Goal: Check status: Check status

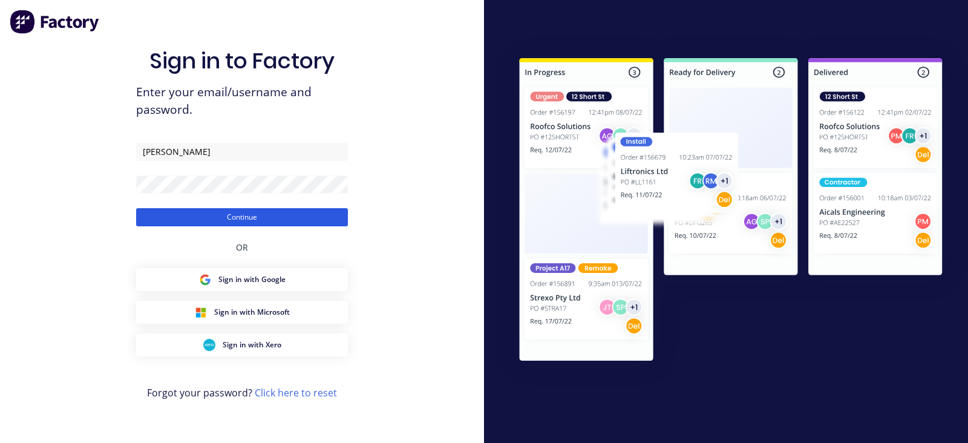
click at [336, 218] on button "Continue" at bounding box center [242, 217] width 212 height 18
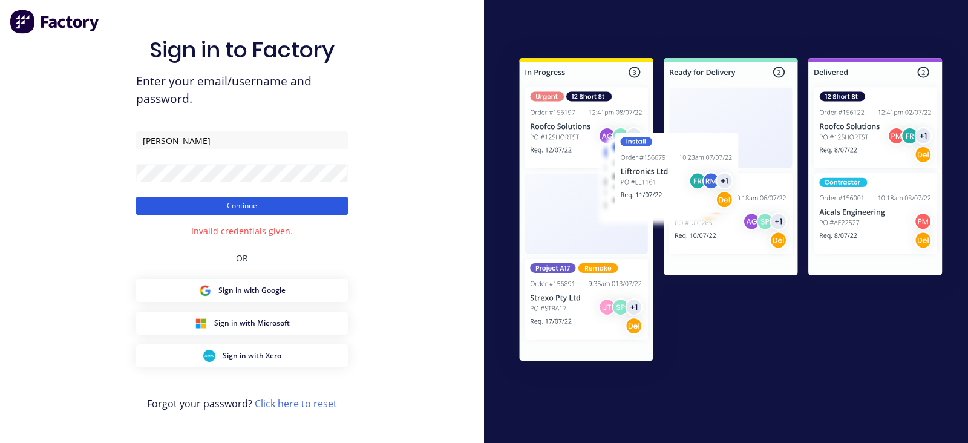
click at [278, 205] on button "Continue" at bounding box center [242, 206] width 212 height 18
drag, startPoint x: 152, startPoint y: 154, endPoint x: 112, endPoint y: 161, distance: 41.2
click at [112, 161] on div "Sign in to Factory Enter your email/username and password. [PERSON_NAME] Contin…" at bounding box center [242, 221] width 484 height 443
type input "[PERSON_NAME][EMAIL_ADDRESS][DOMAIN_NAME]"
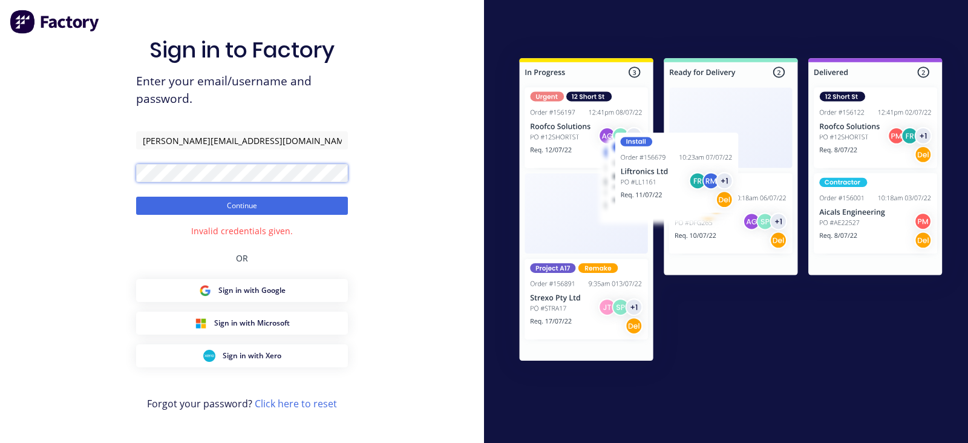
click at [134, 182] on div "Sign in to Factory Enter your email/username and password. [PERSON_NAME][EMAIL_…" at bounding box center [242, 221] width 484 height 443
click at [152, 208] on button "Continue" at bounding box center [242, 206] width 212 height 18
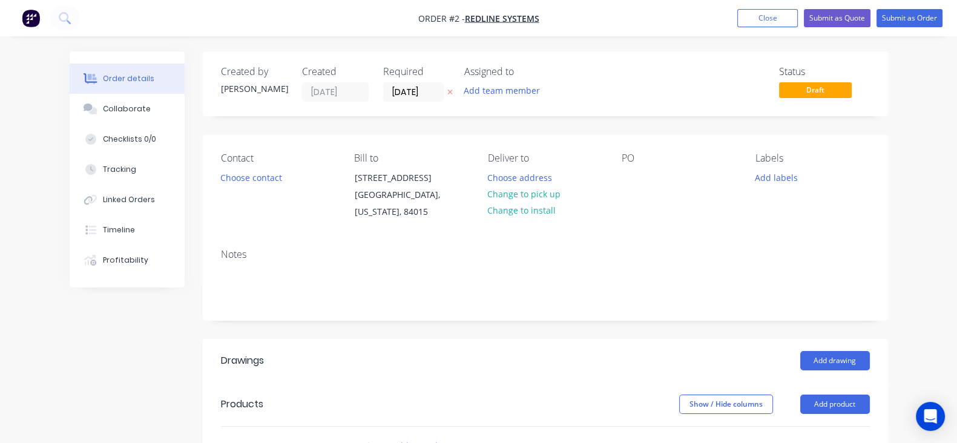
click at [70, 332] on div "Created by [PERSON_NAME] Created [DATE] Required [DATE] Assigned to Add team me…" at bounding box center [479, 413] width 818 height 724
